Goal: Transaction & Acquisition: Purchase product/service

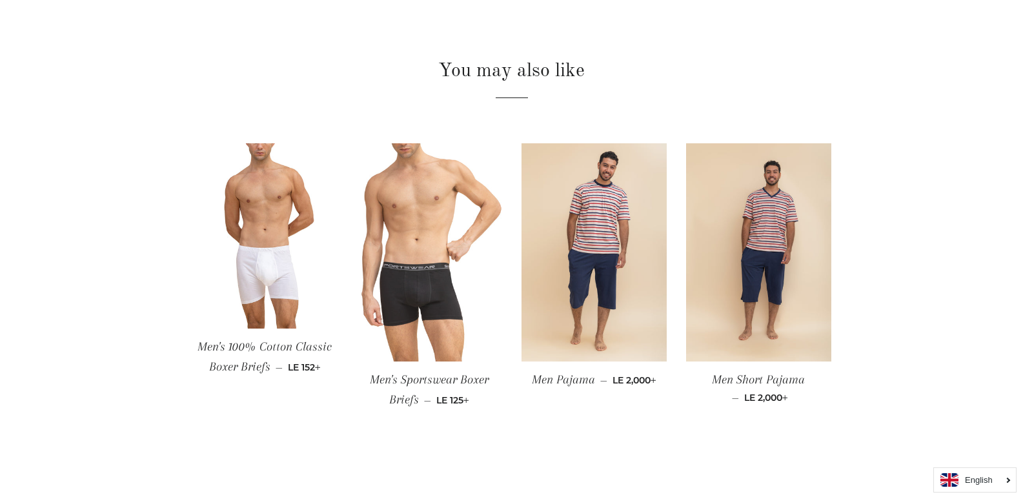
click at [420, 279] on img at bounding box center [429, 252] width 145 height 218
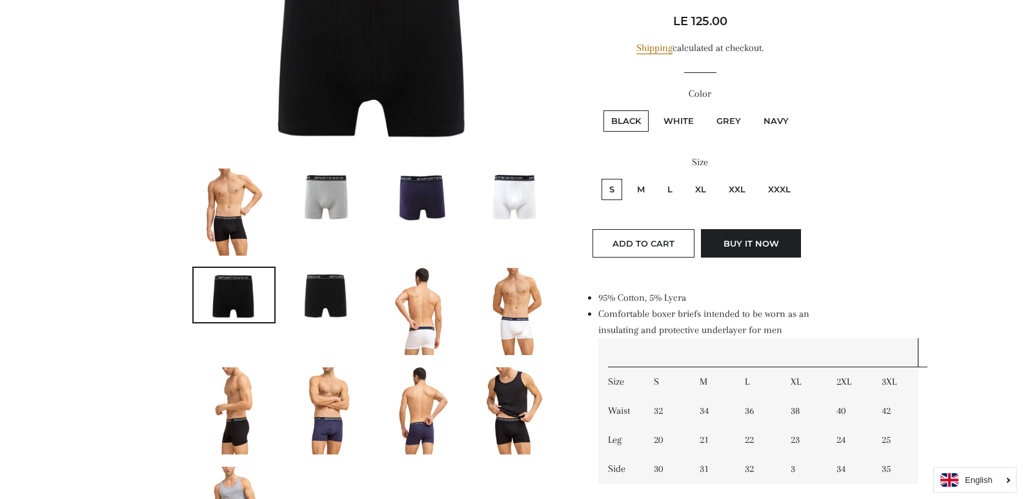
scroll to position [258, 0]
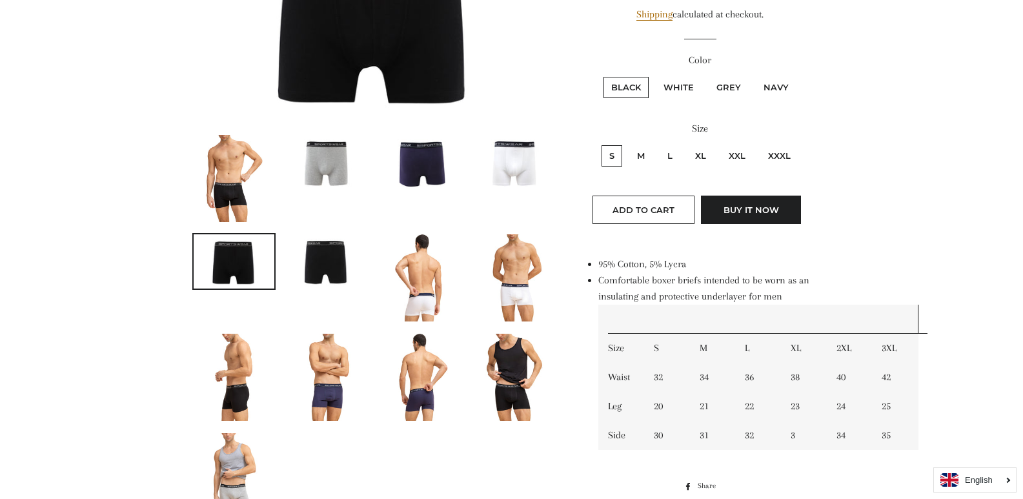
click at [672, 159] on label "L" at bounding box center [670, 155] width 21 height 21
click at [659, 144] on input "L" at bounding box center [658, 143] width 1 height 1
radio input "true"
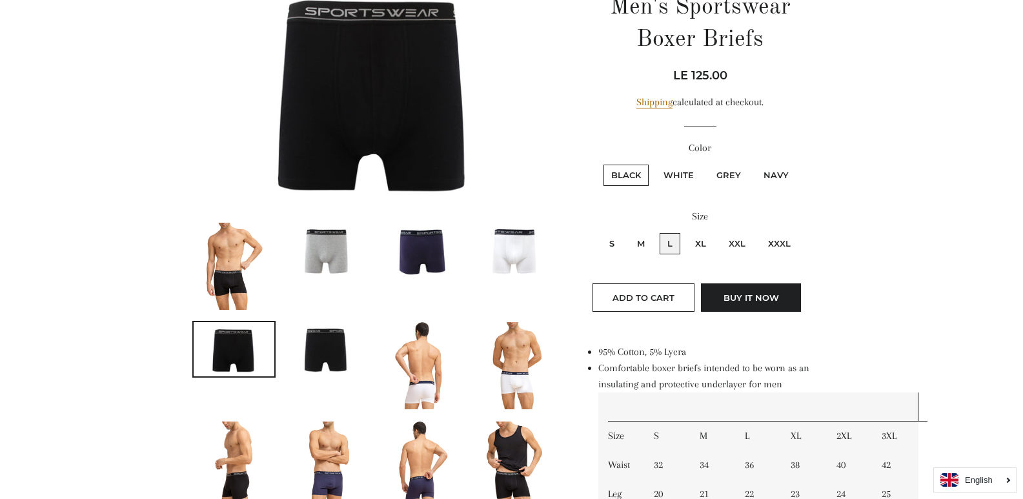
scroll to position [258, 0]
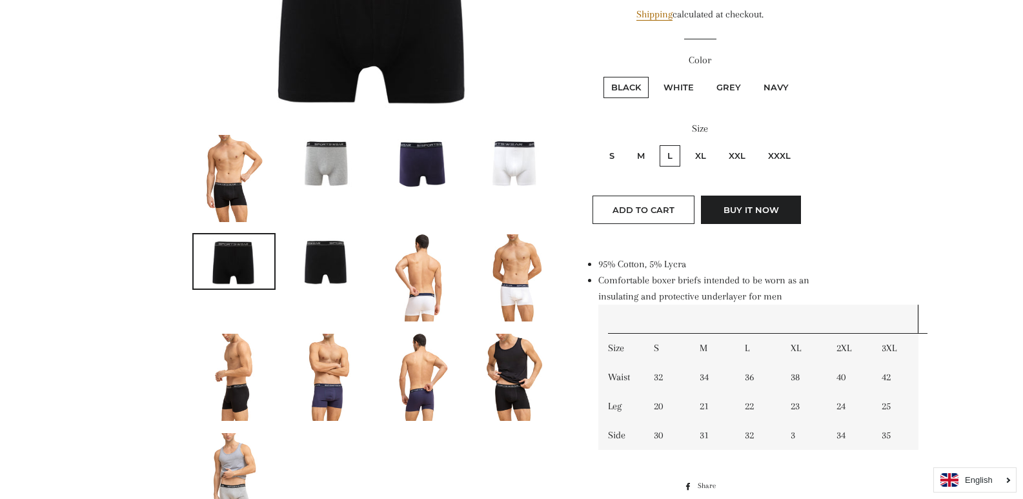
click at [437, 167] on img at bounding box center [420, 162] width 81 height 54
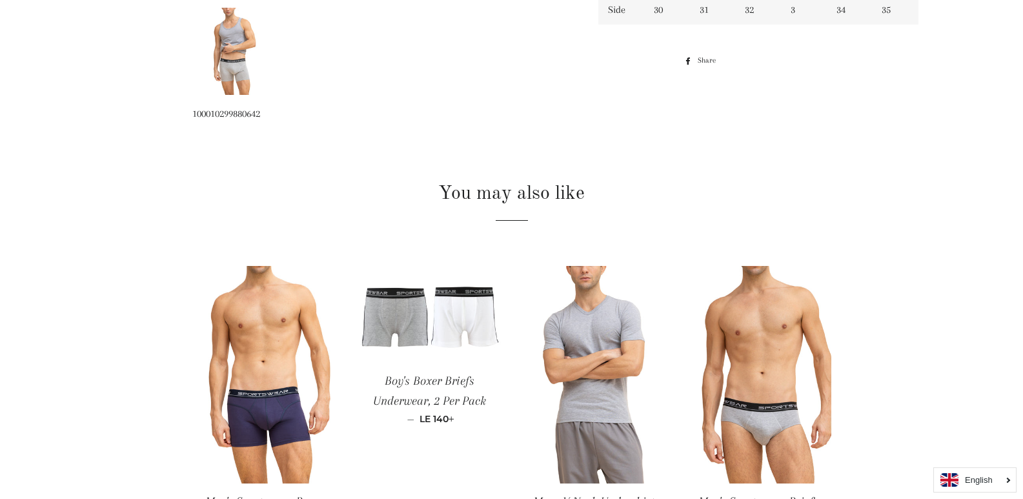
scroll to position [839, 0]
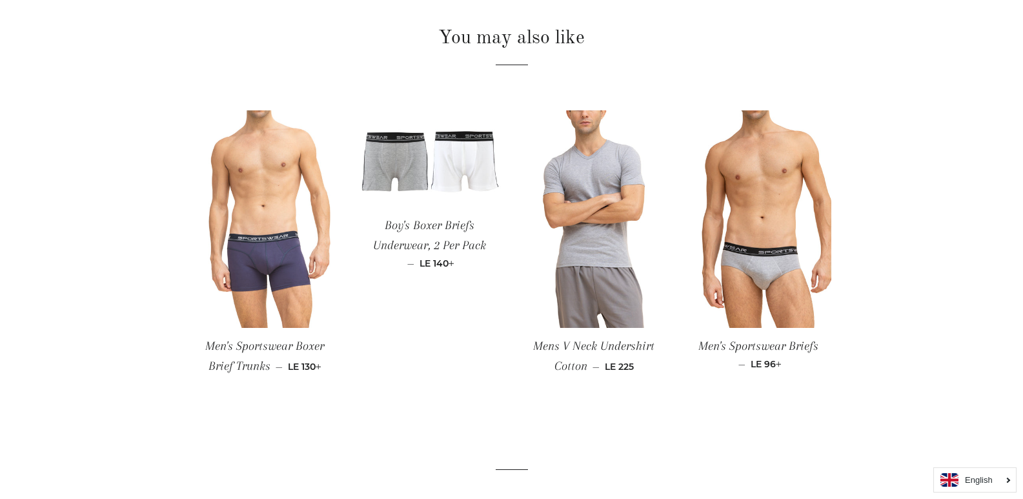
click at [280, 262] on img at bounding box center [264, 219] width 145 height 218
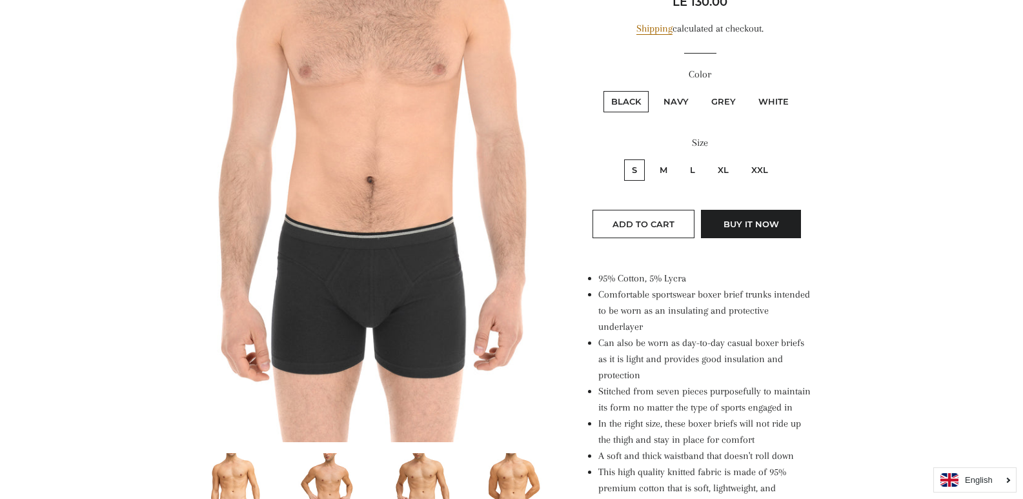
scroll to position [65, 0]
